Goal: Task Accomplishment & Management: Complete application form

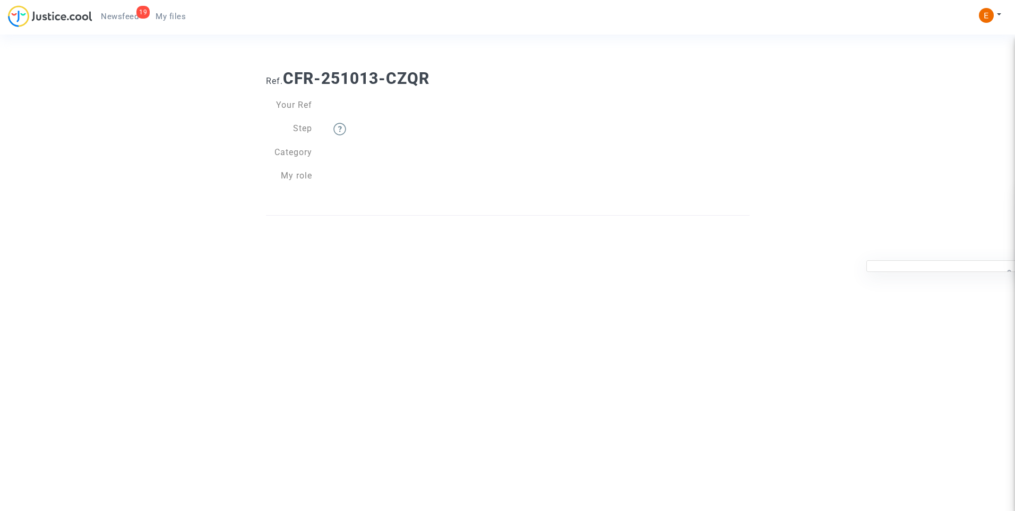
click at [167, 21] on span "My files" at bounding box center [171, 17] width 30 height 10
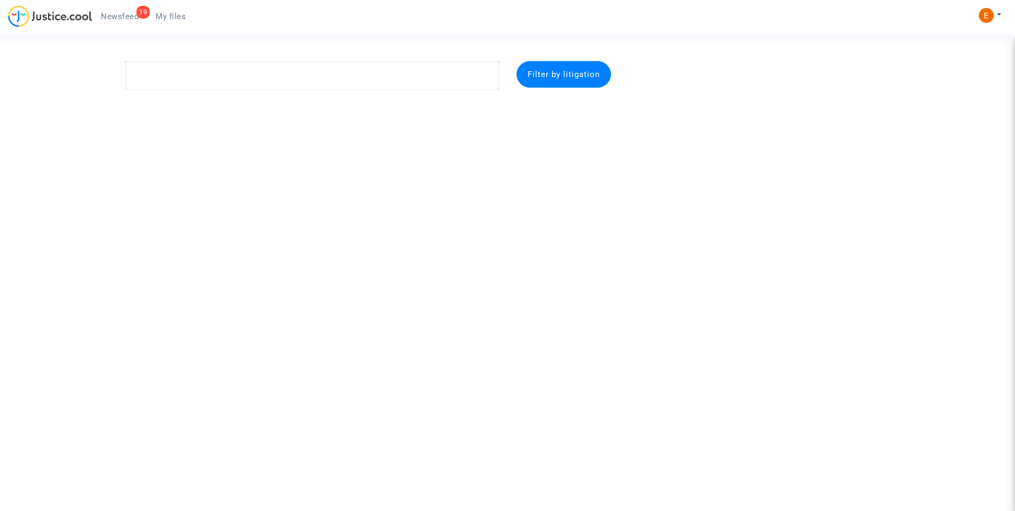
click at [125, 17] on span "Newsfeed" at bounding box center [120, 17] width 38 height 10
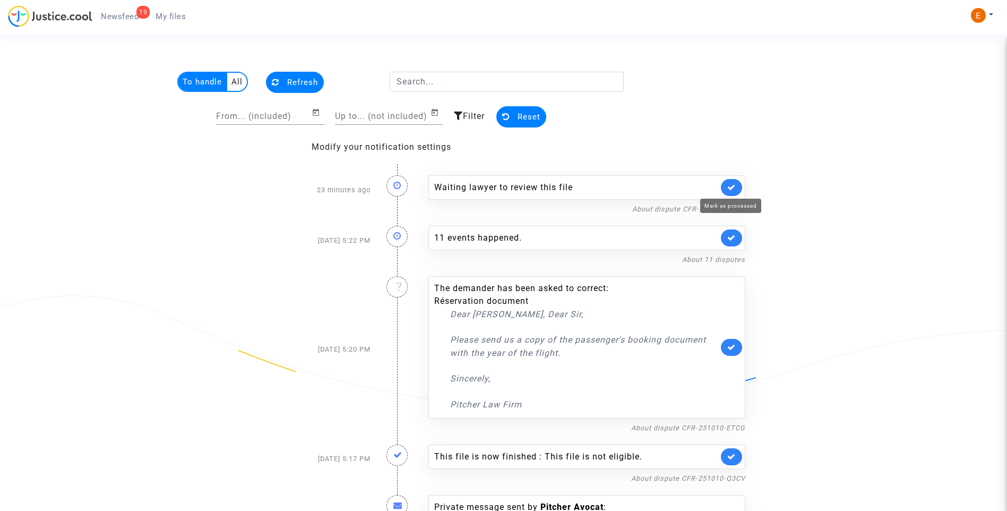
click at [735, 189] on icon at bounding box center [732, 187] width 8 height 8
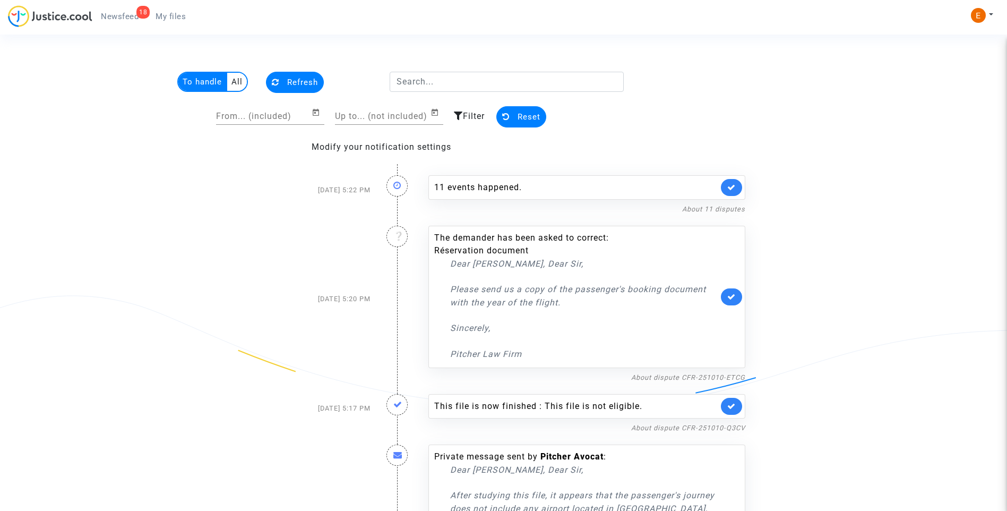
click at [175, 14] on span "My files" at bounding box center [171, 17] width 30 height 10
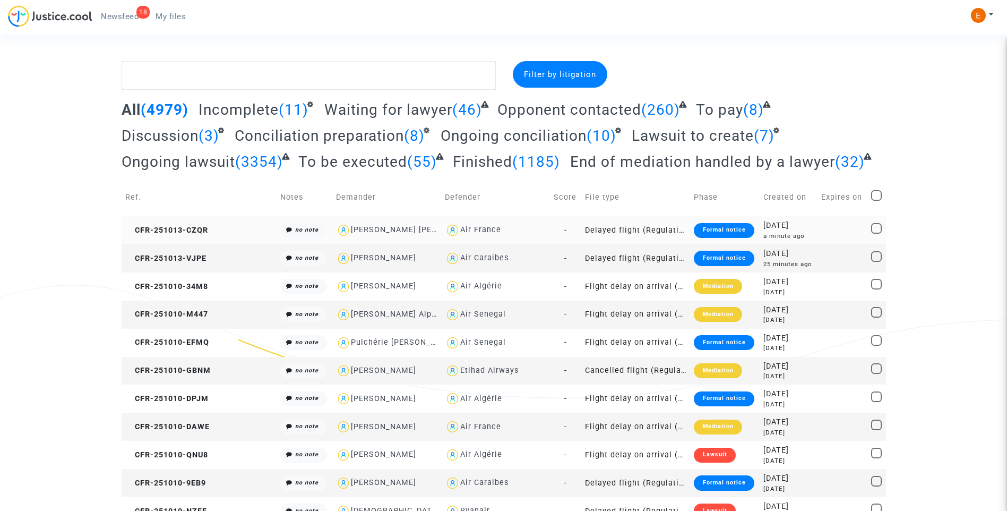
click at [699, 230] on div "Formal notice" at bounding box center [724, 230] width 60 height 15
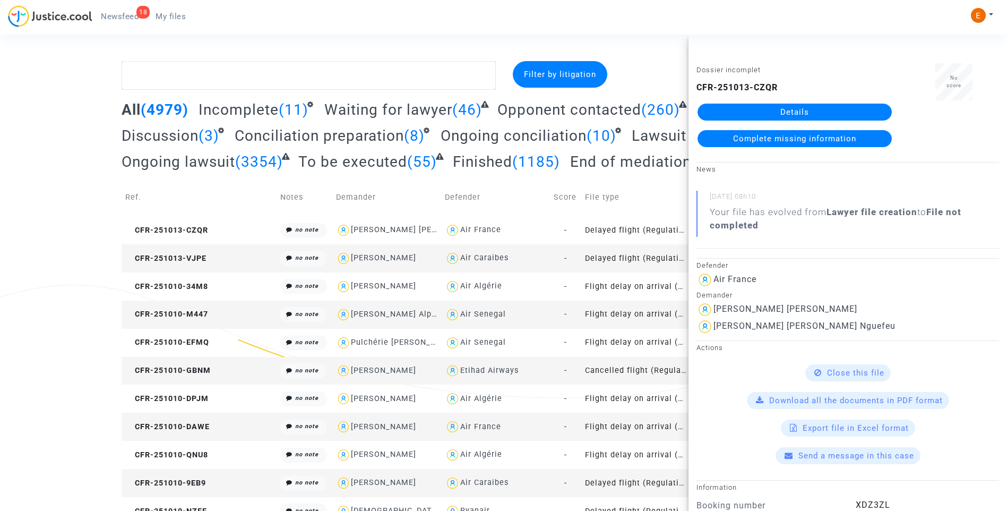
click at [755, 113] on link "Details" at bounding box center [795, 112] width 194 height 17
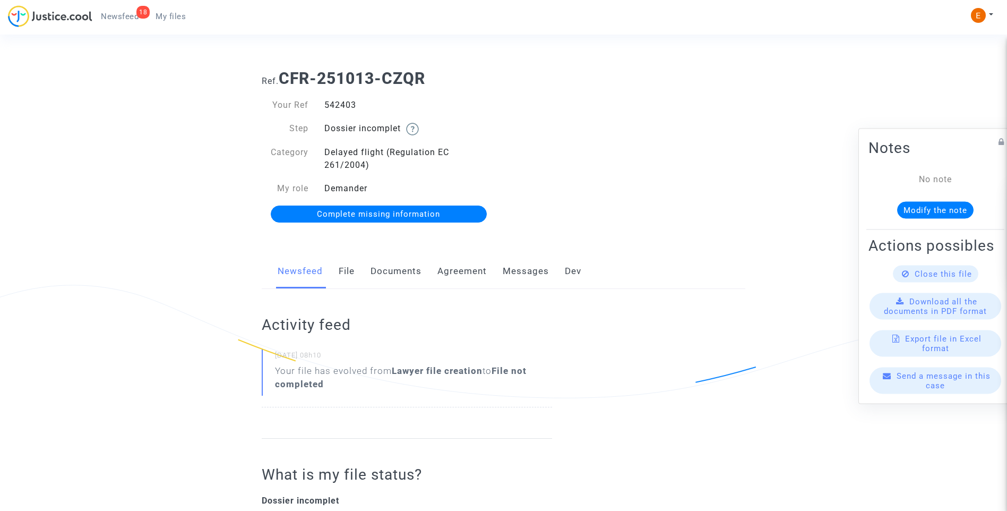
click at [390, 269] on link "Documents" at bounding box center [396, 271] width 51 height 35
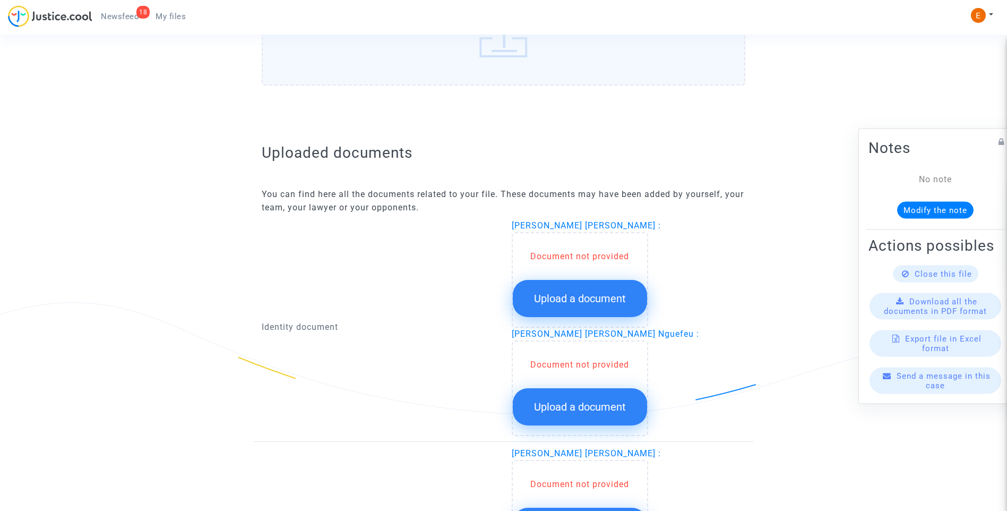
scroll to position [637, 0]
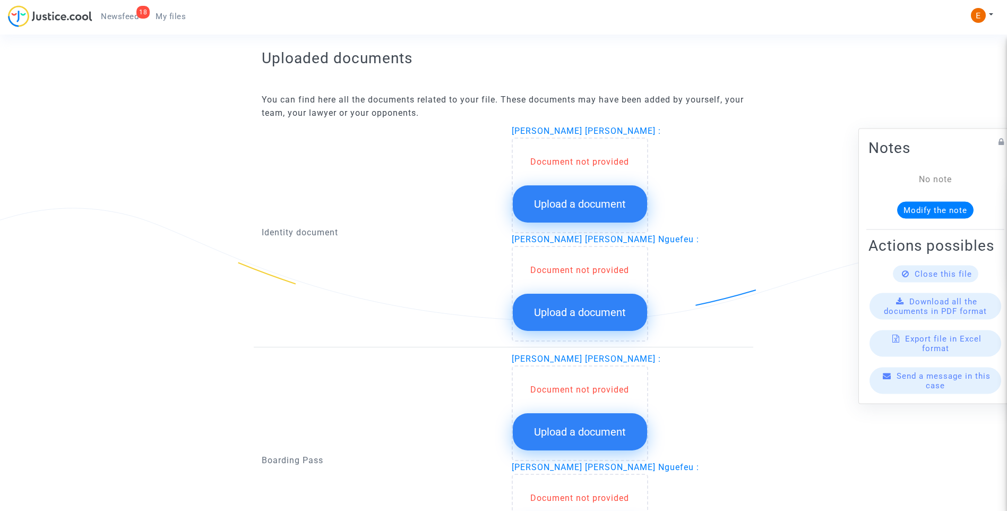
click at [574, 202] on span "Upload a document" at bounding box center [580, 204] width 92 height 13
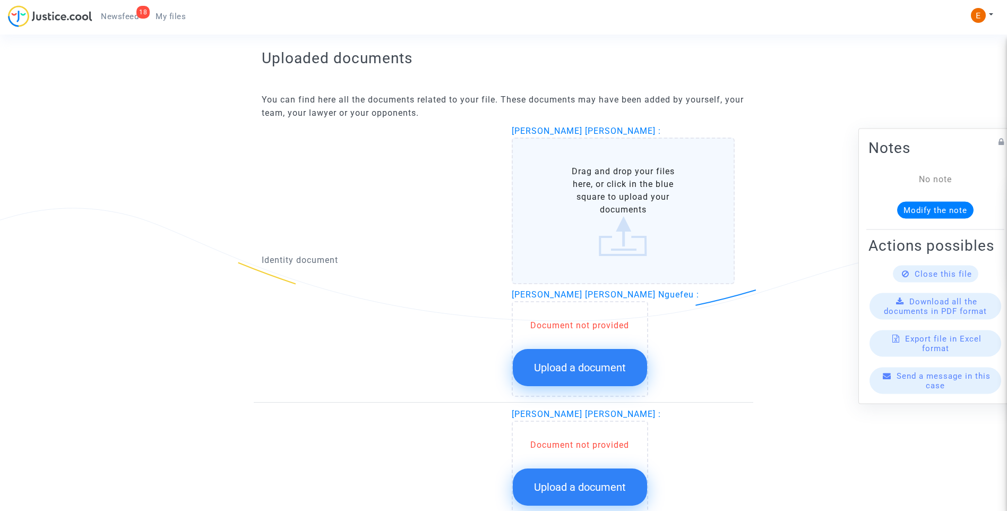
click at [594, 378] on button "Upload a document" at bounding box center [580, 367] width 134 height 37
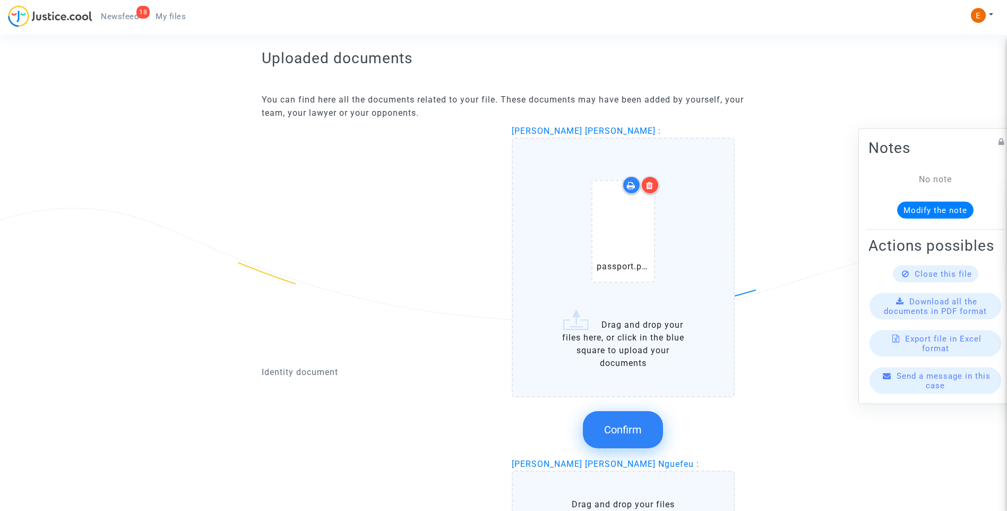
click at [655, 183] on div at bounding box center [650, 185] width 19 height 19
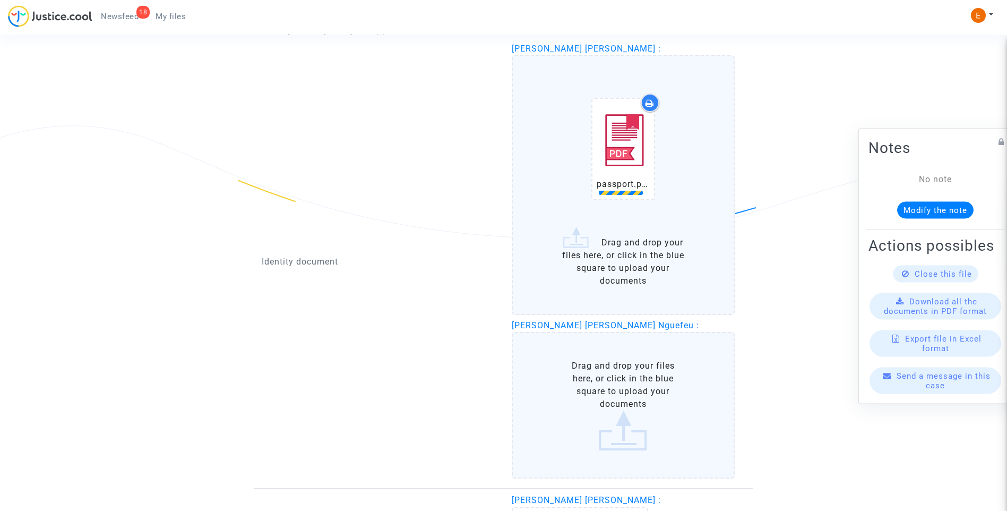
scroll to position [797, 0]
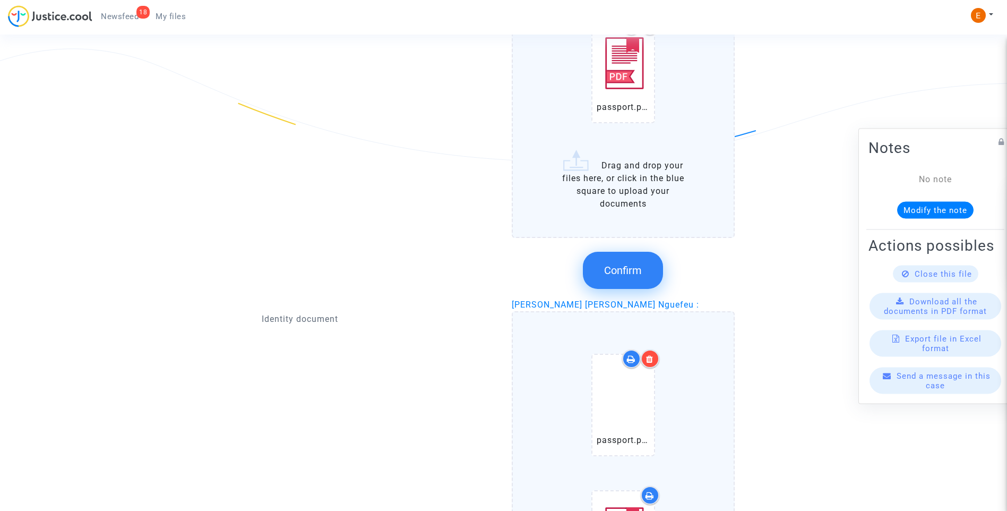
click at [622, 268] on span "Confirm" at bounding box center [623, 270] width 38 height 13
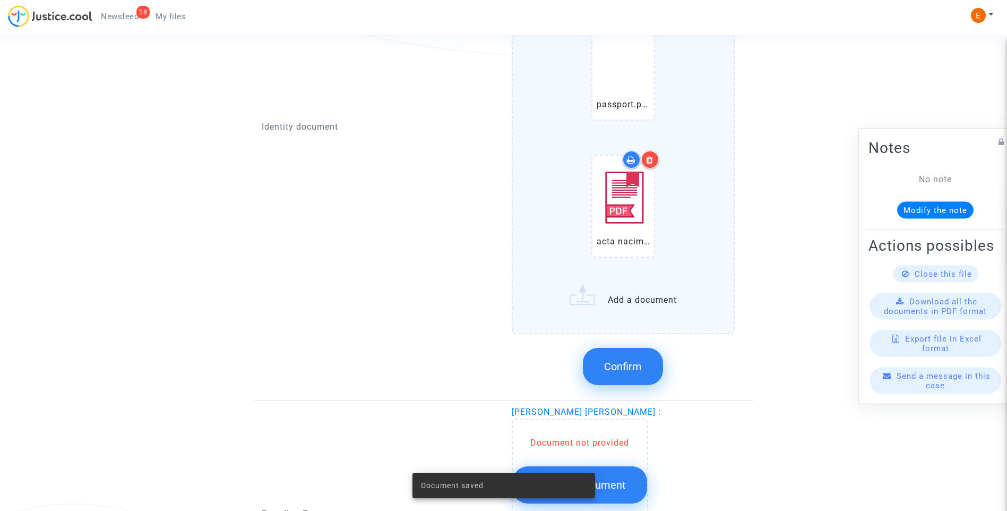
scroll to position [903, 0]
click at [631, 371] on span "Confirm" at bounding box center [623, 365] width 38 height 13
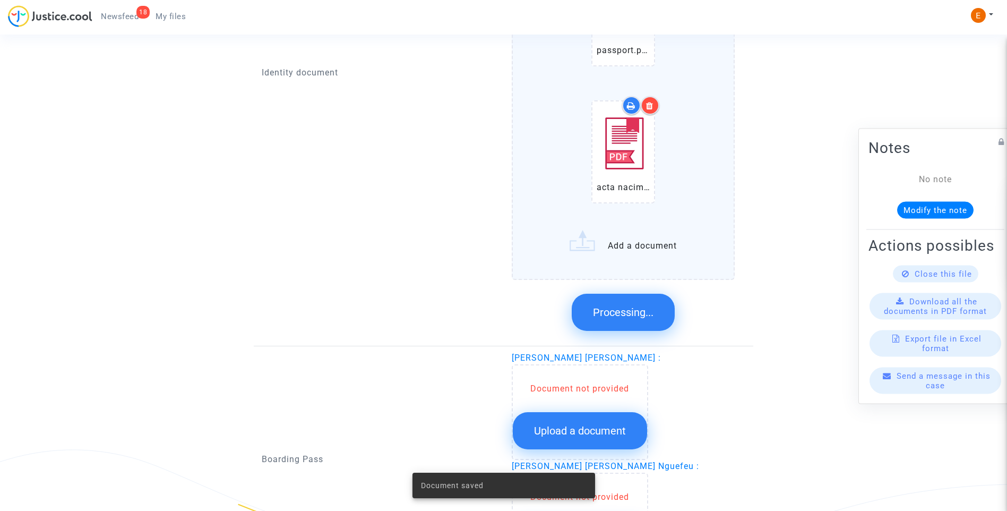
scroll to position [770, 0]
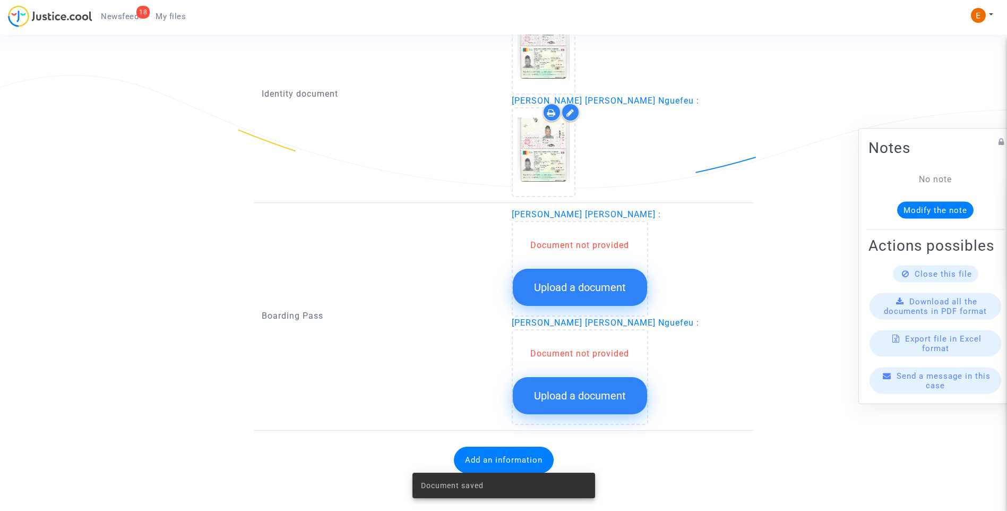
click at [603, 294] on button "Upload a document" at bounding box center [580, 287] width 134 height 37
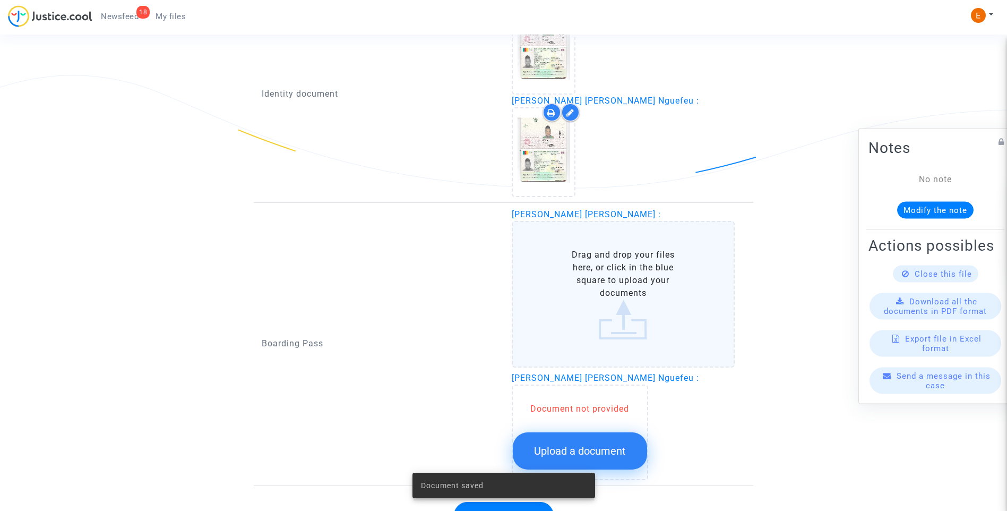
click at [614, 432] on div "Document not provided Upload a document" at bounding box center [580, 436] width 134 height 67
click at [617, 448] on span "Upload a document" at bounding box center [580, 450] width 92 height 13
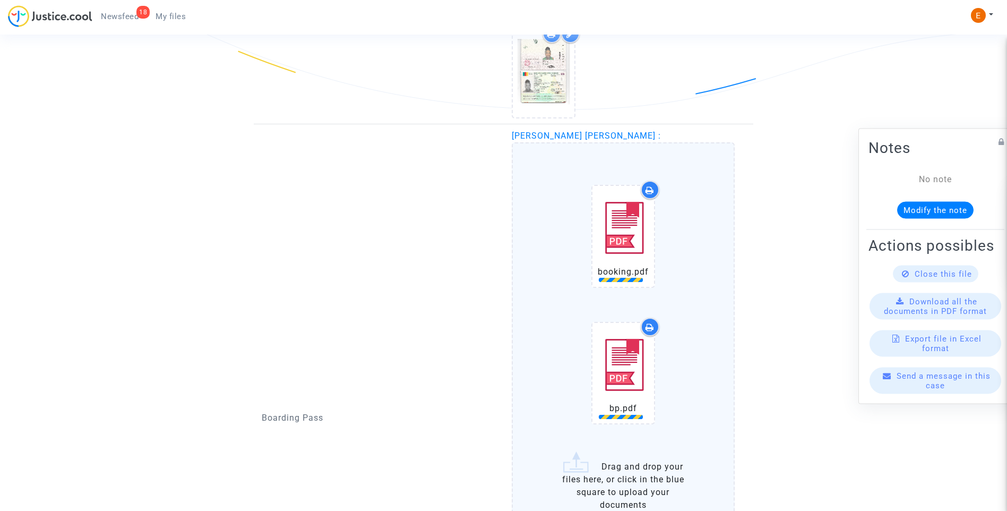
scroll to position [982, 0]
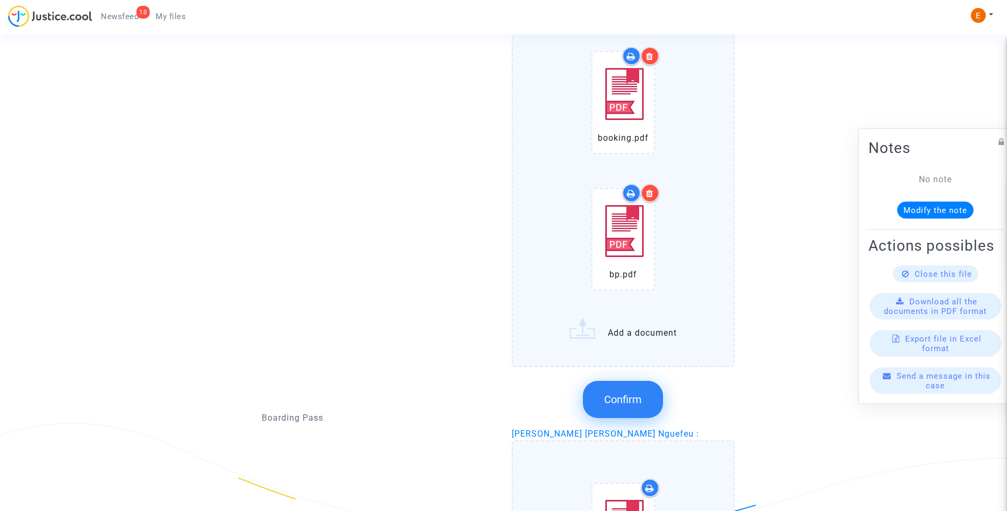
click at [625, 405] on span "Confirm" at bounding box center [623, 399] width 38 height 13
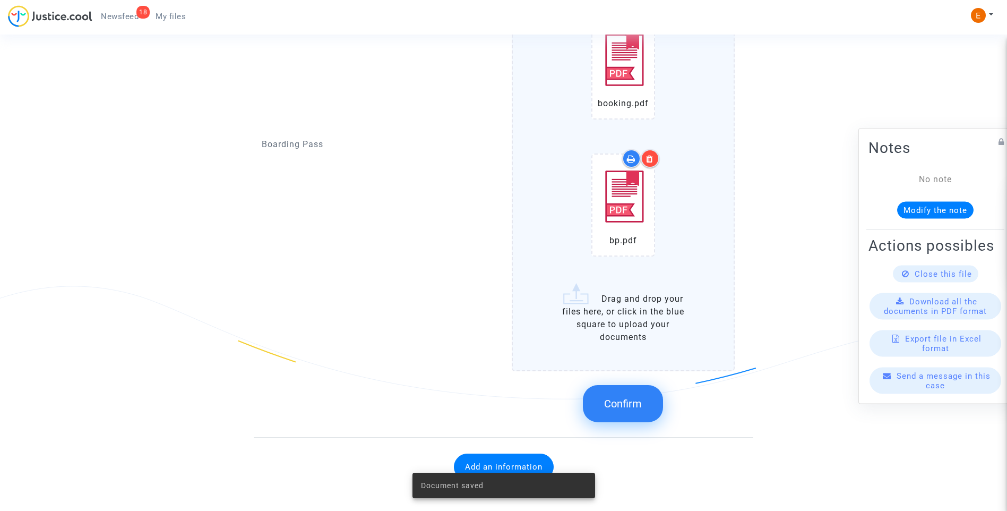
scroll to position [1126, 0]
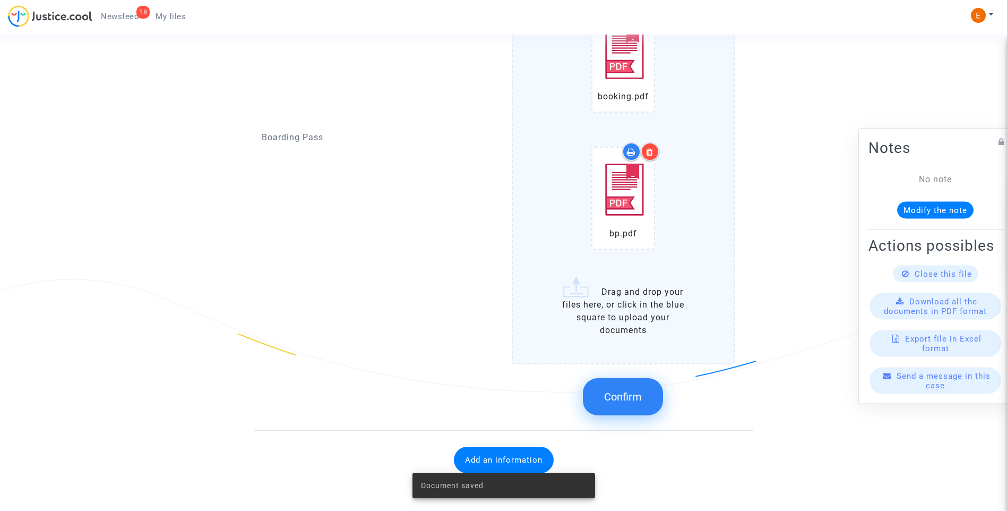
click at [640, 400] on span "Confirm" at bounding box center [623, 396] width 38 height 13
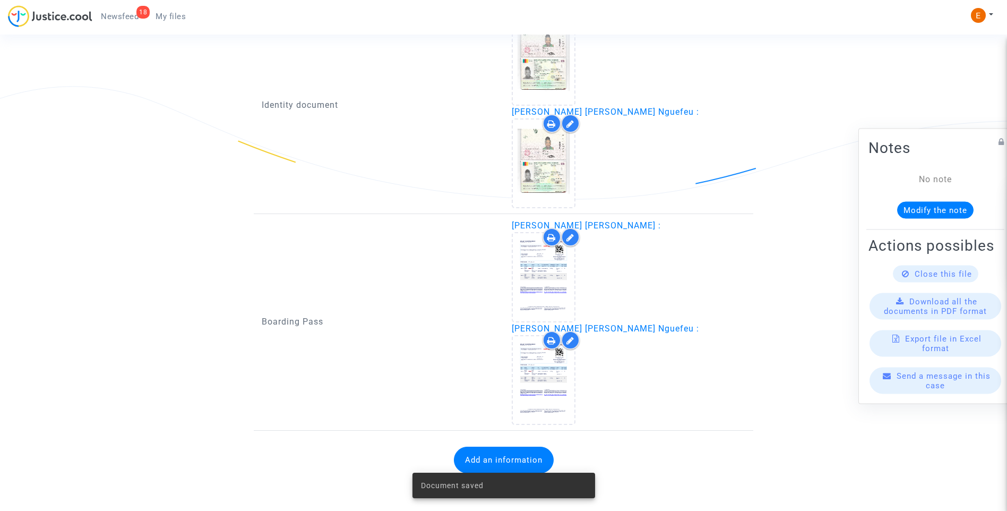
scroll to position [759, 0]
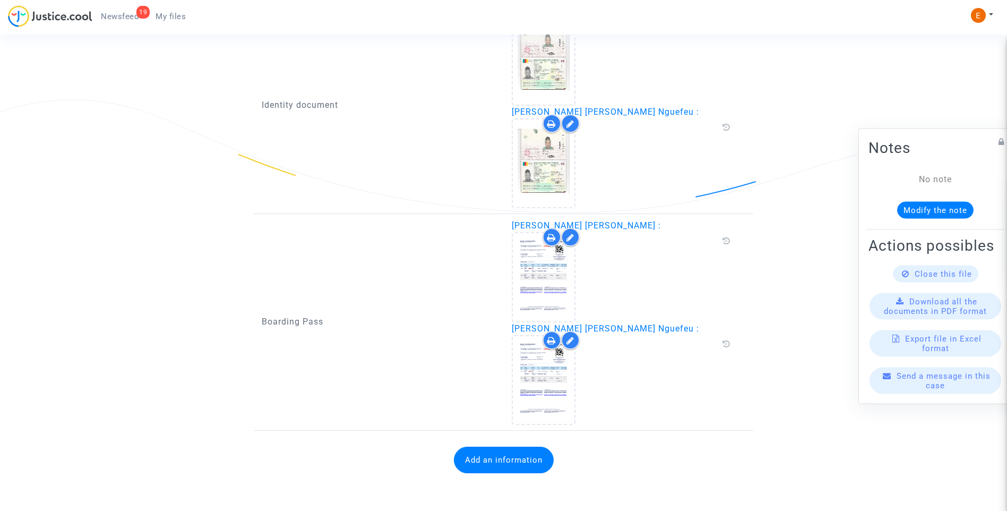
click at [524, 449] on button "Add an information" at bounding box center [504, 460] width 100 height 27
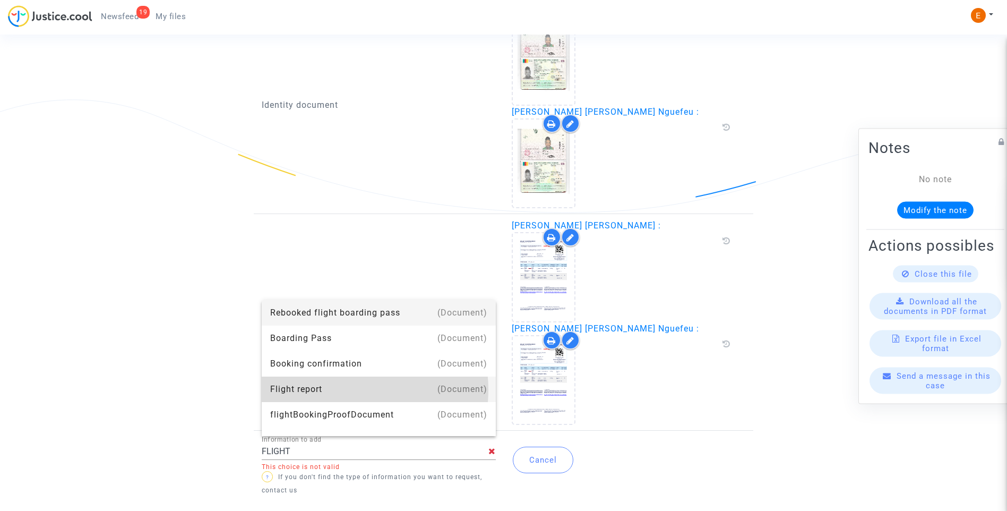
click at [344, 390] on div "Flight report" at bounding box center [378, 389] width 217 height 25
type input "Flight report"
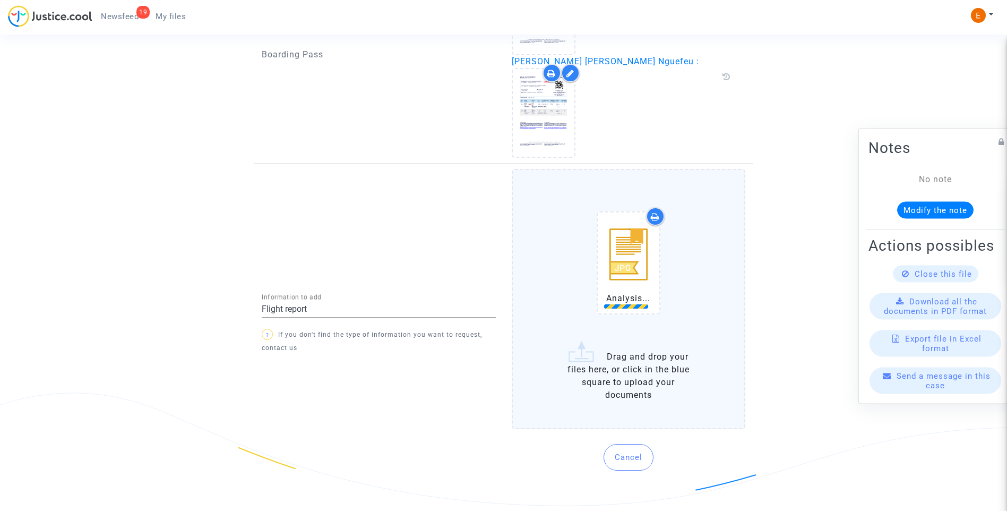
scroll to position [1015, 0]
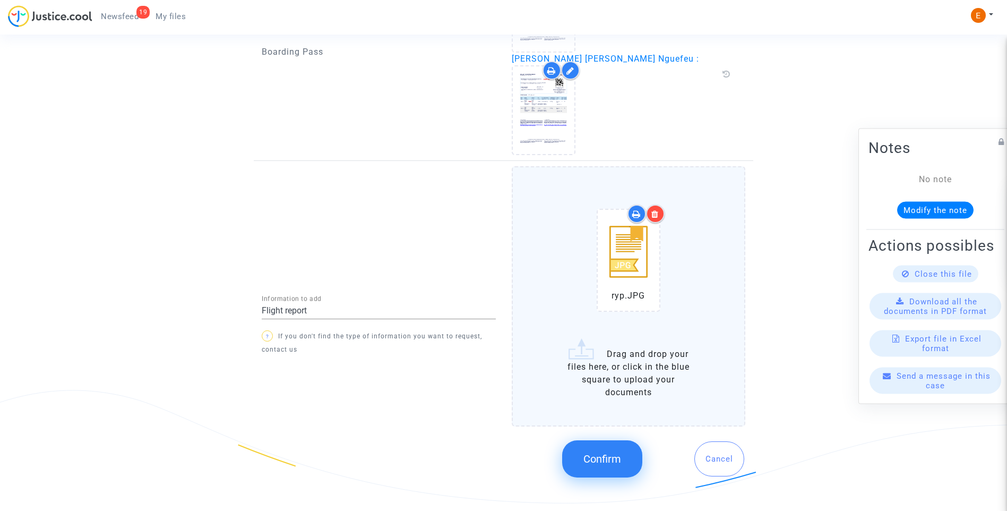
click at [603, 452] on span "Confirm" at bounding box center [603, 458] width 38 height 13
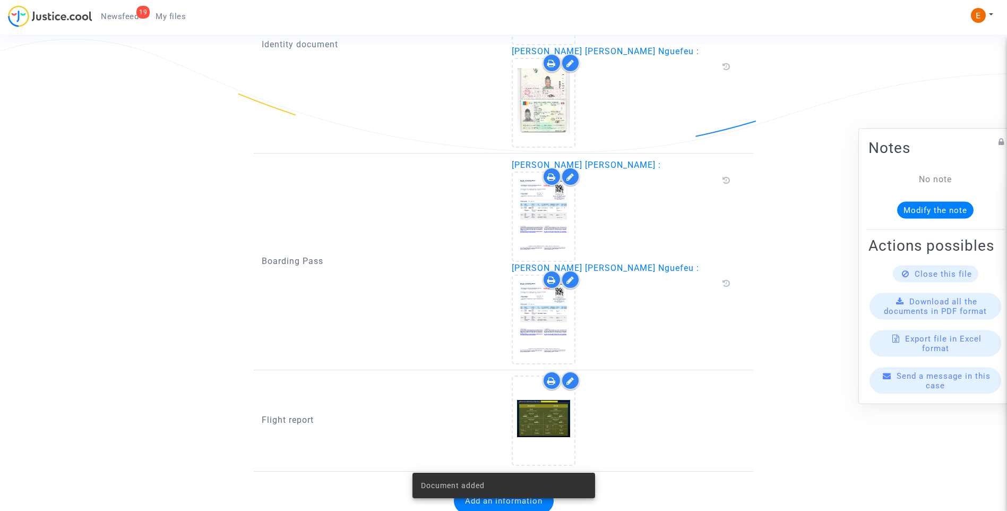
scroll to position [847, 0]
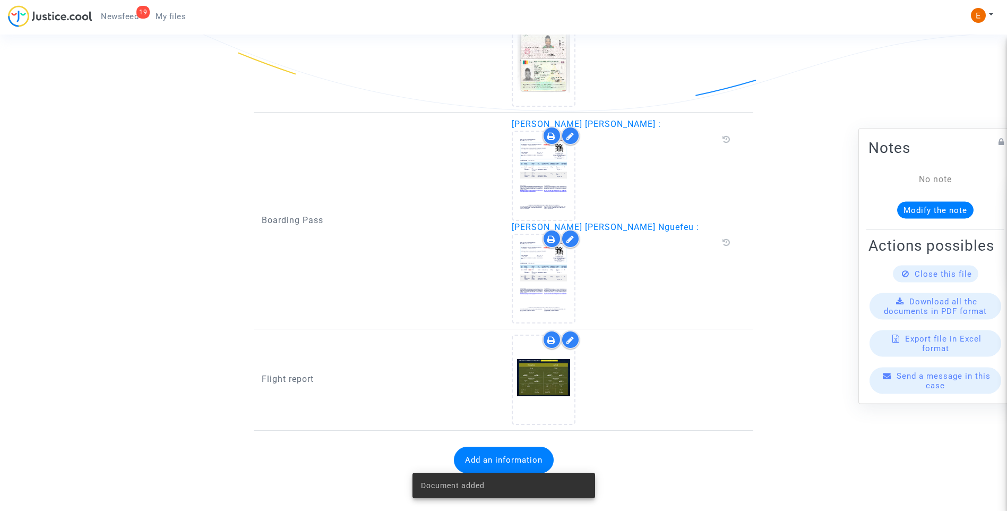
click at [126, 13] on span "Newsfeed" at bounding box center [120, 17] width 38 height 10
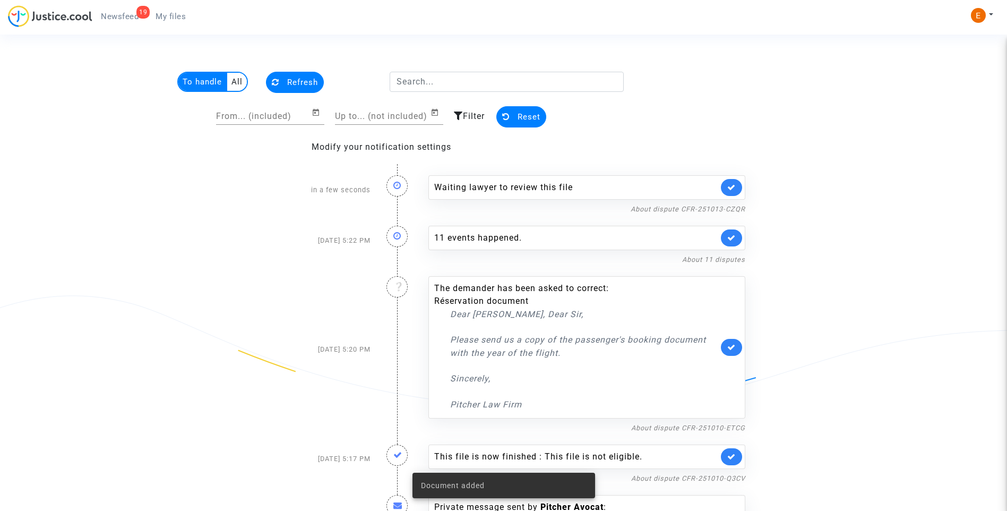
click at [736, 185] on link at bounding box center [731, 187] width 21 height 17
